Goal: Transaction & Acquisition: Purchase product/service

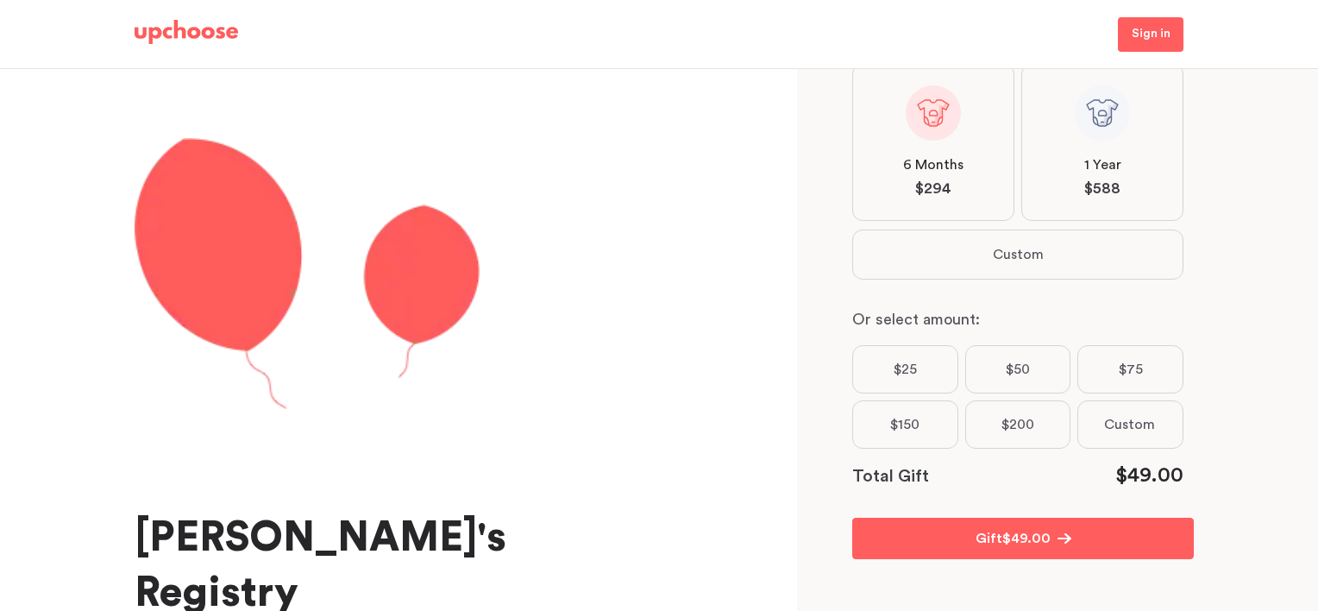
scroll to position [347, 0]
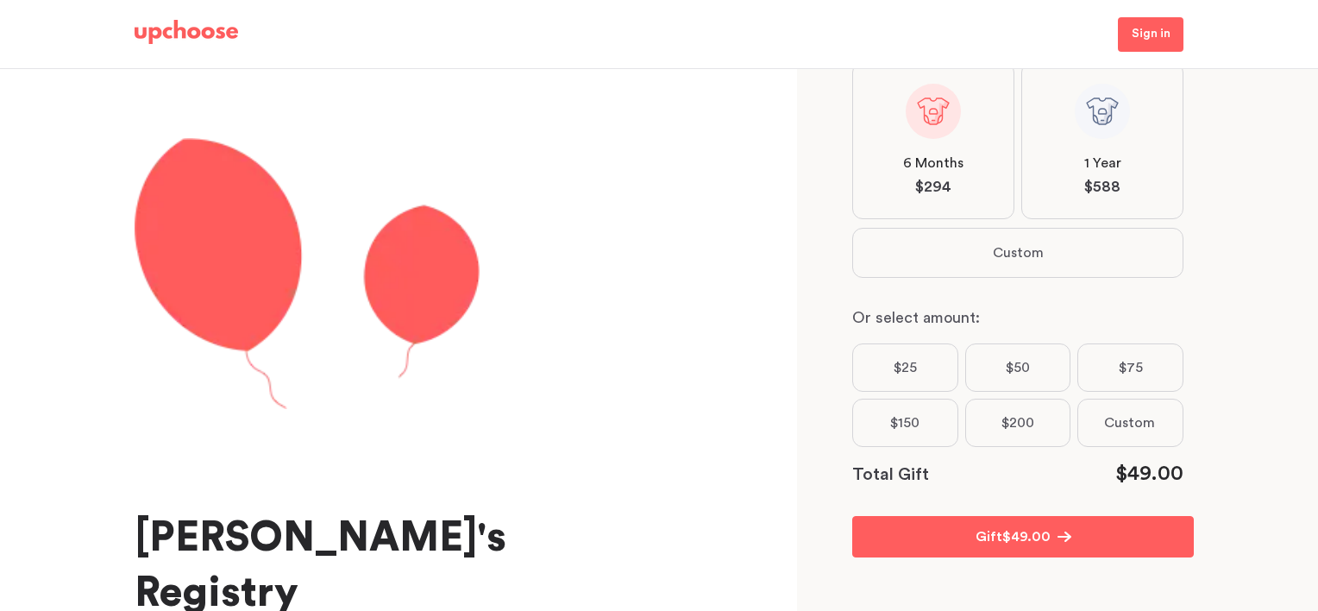
click at [1130, 427] on span "Custom" at bounding box center [1129, 422] width 51 height 21
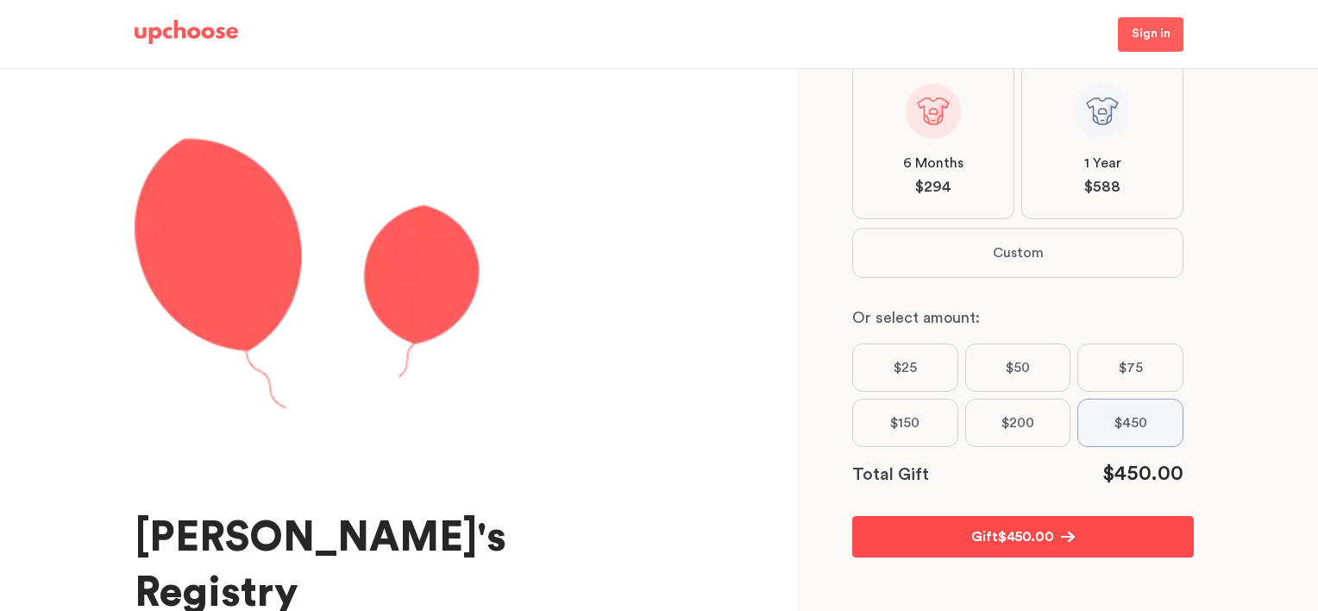
type input "450"
click at [1043, 542] on span "$ 450.00" at bounding box center [1026, 536] width 56 height 21
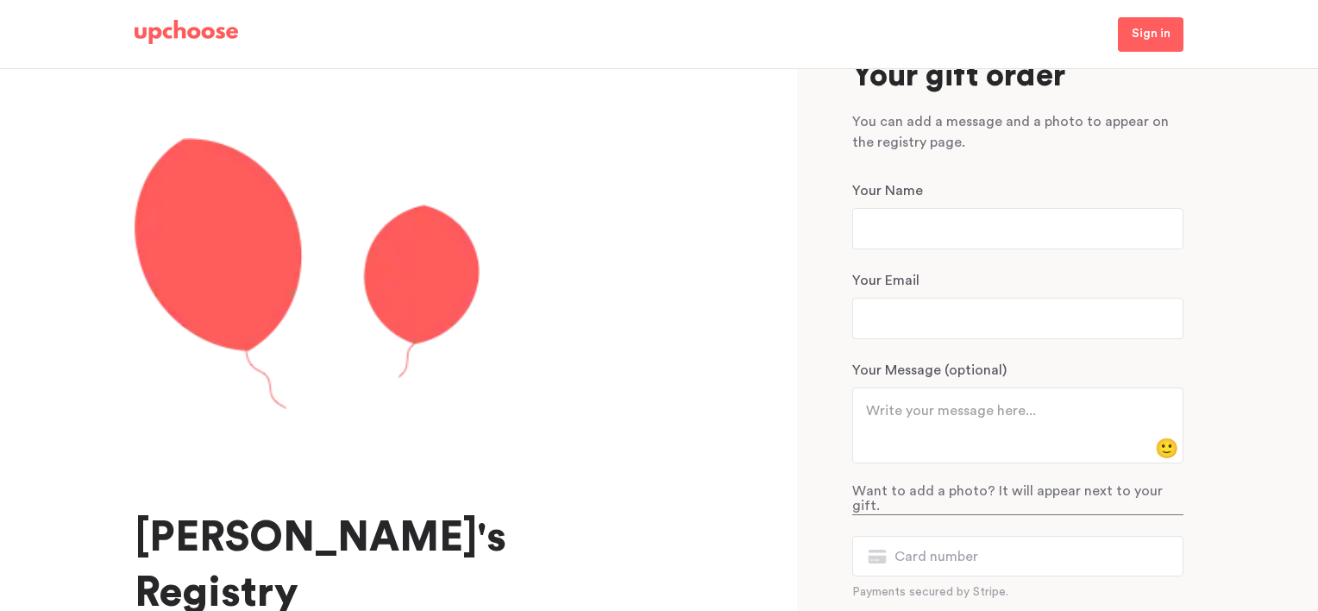
scroll to position [0, 0]
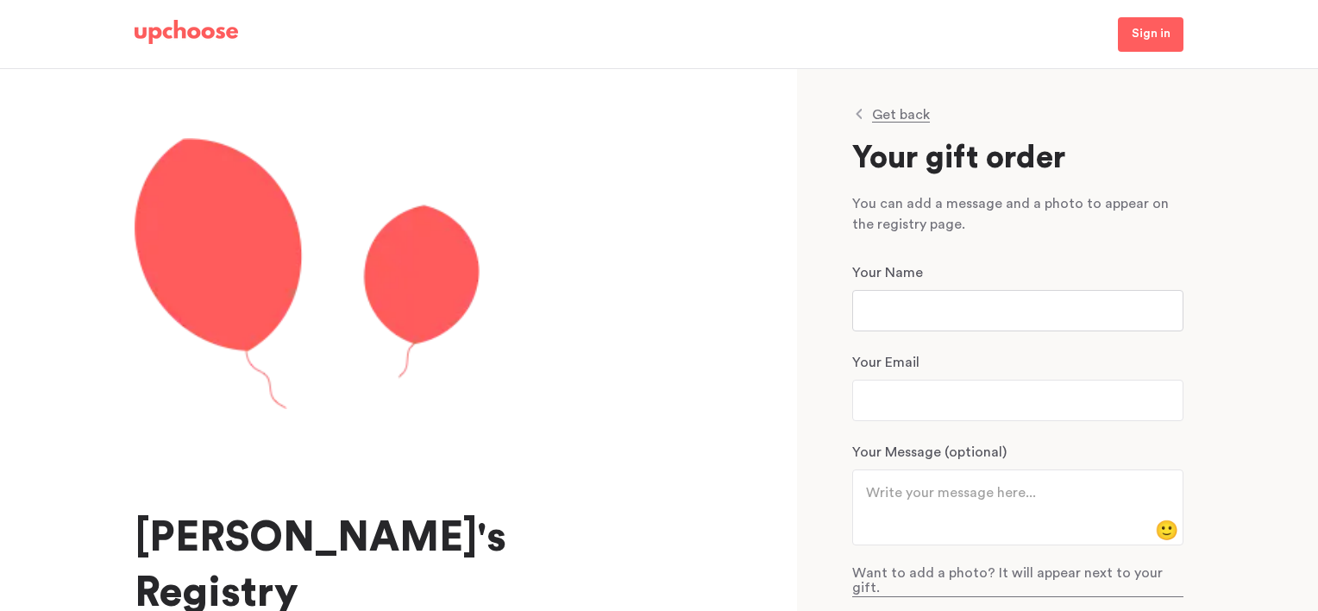
click at [923, 311] on input "text" at bounding box center [1017, 310] width 331 height 41
type input "[PERSON_NAME]"
type input "[PERSON_NAME][EMAIL_ADDRESS][DOMAIN_NAME]"
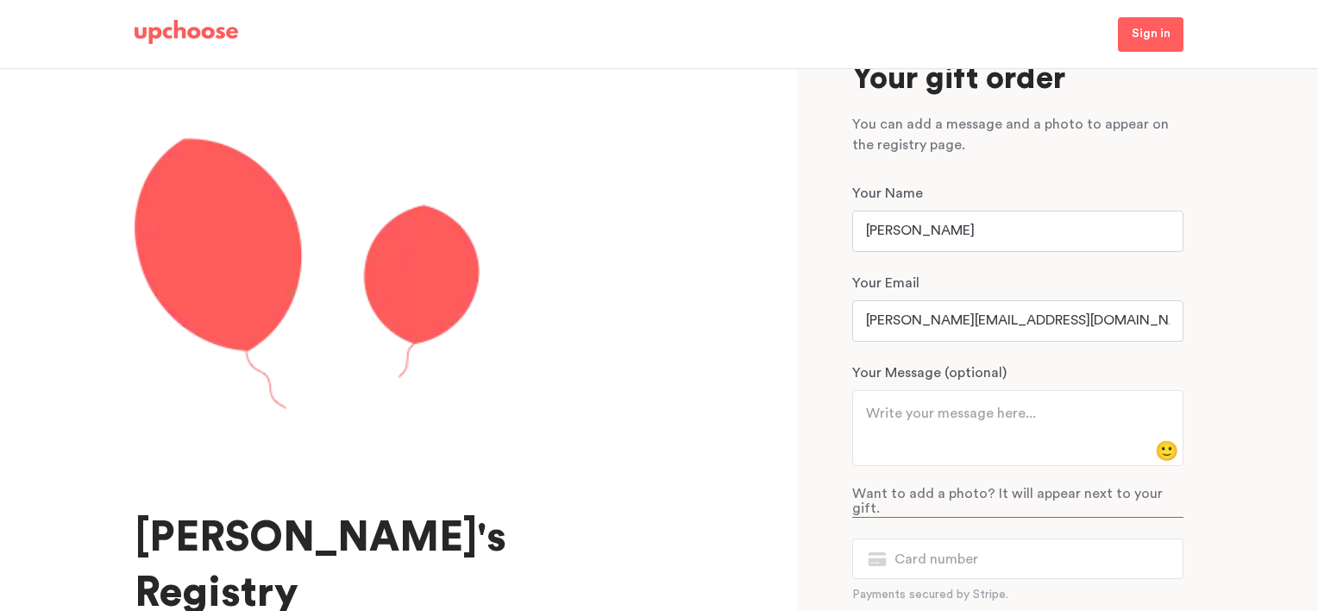
scroll to position [173, 0]
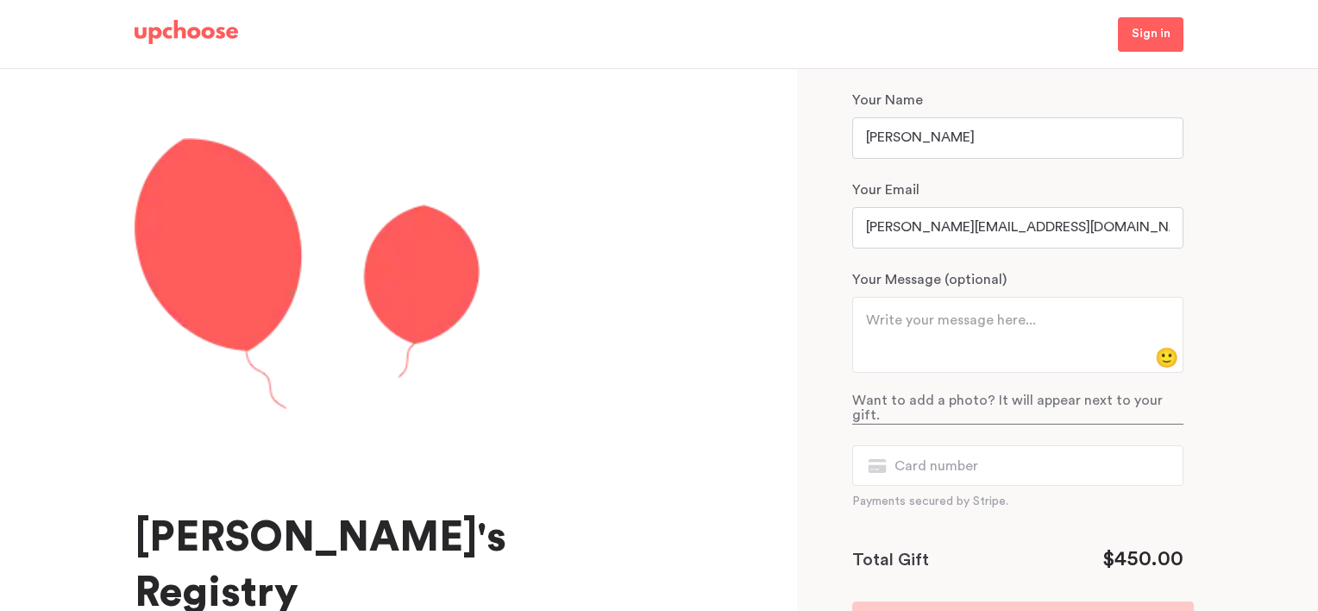
click at [940, 318] on textarea at bounding box center [1011, 330] width 291 height 41
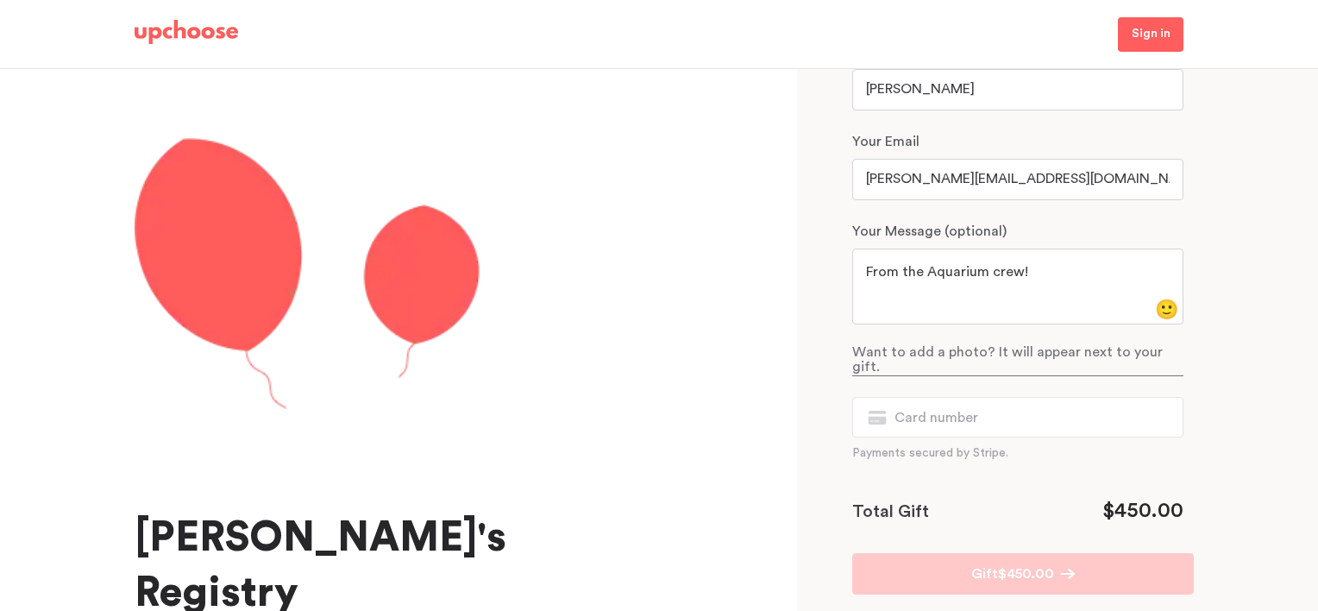
scroll to position [244, 0]
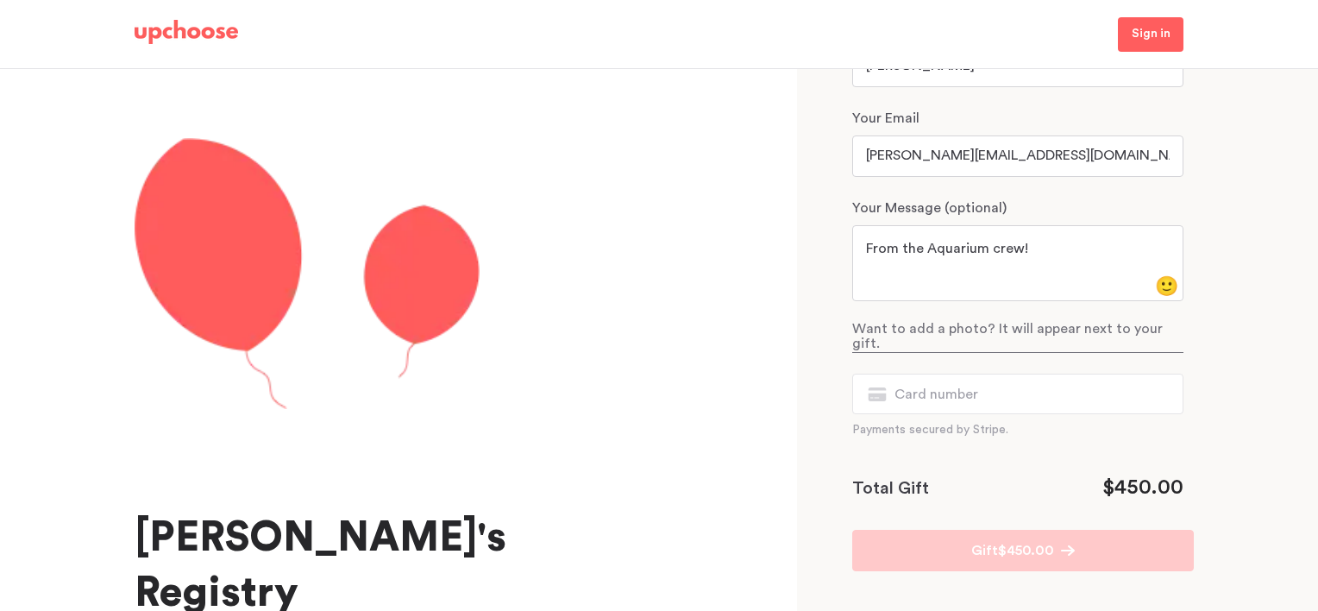
type textarea "From the Aquarium crew!"
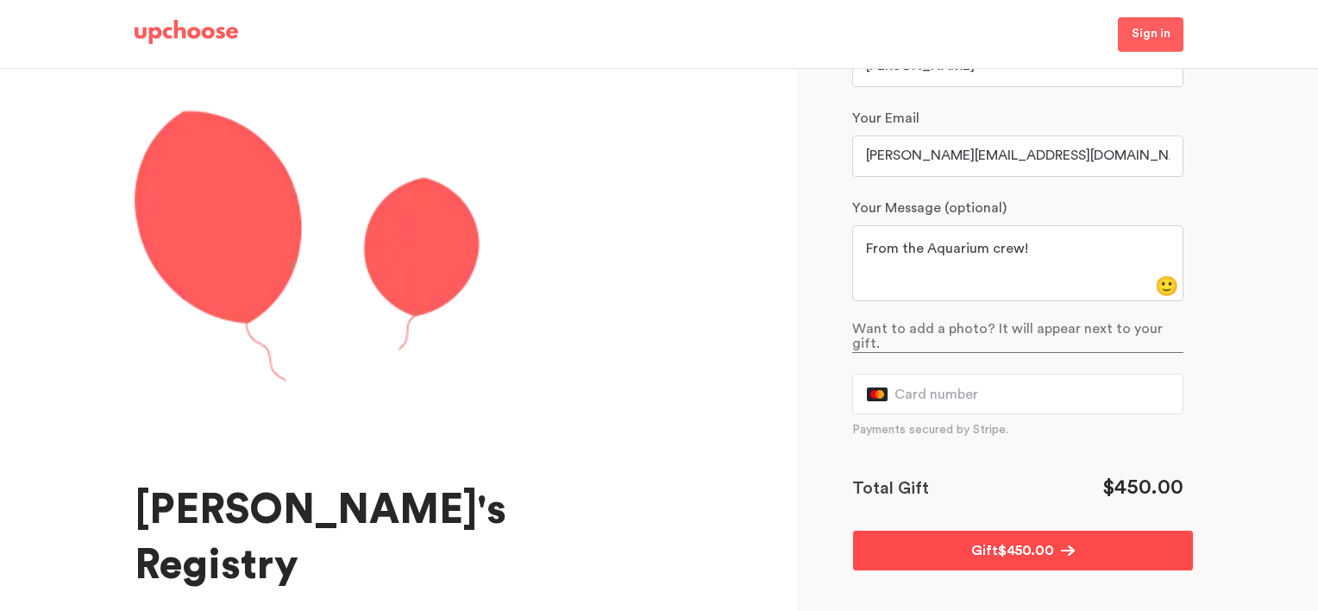
click at [998, 540] on span "$ 450.00" at bounding box center [1026, 550] width 56 height 21
